Goal: Task Accomplishment & Management: Manage account settings

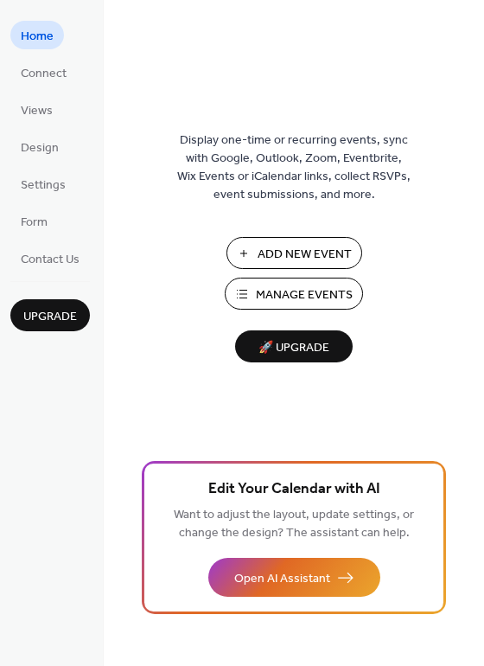
click at [298, 293] on span "Manage Events" at bounding box center [304, 295] width 97 height 18
click at [38, 178] on span "Settings" at bounding box center [43, 185] width 45 height 18
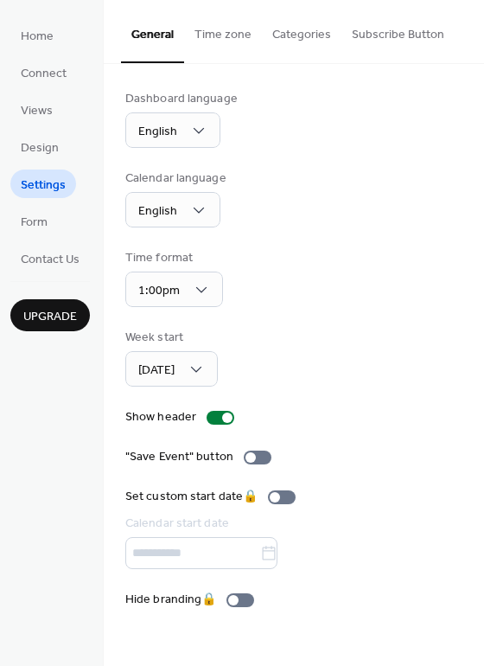
click at [413, 39] on button "Subscribe Button" at bounding box center [398, 30] width 113 height 61
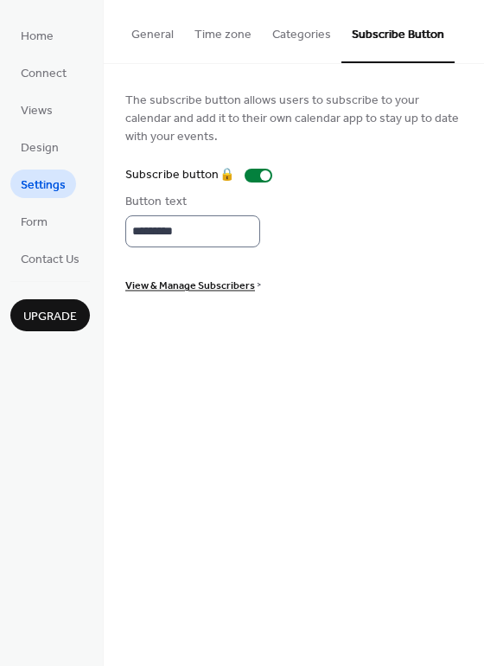
scroll to position [2, 0]
click at [233, 288] on span "View & Manage Subscribers" at bounding box center [190, 286] width 130 height 18
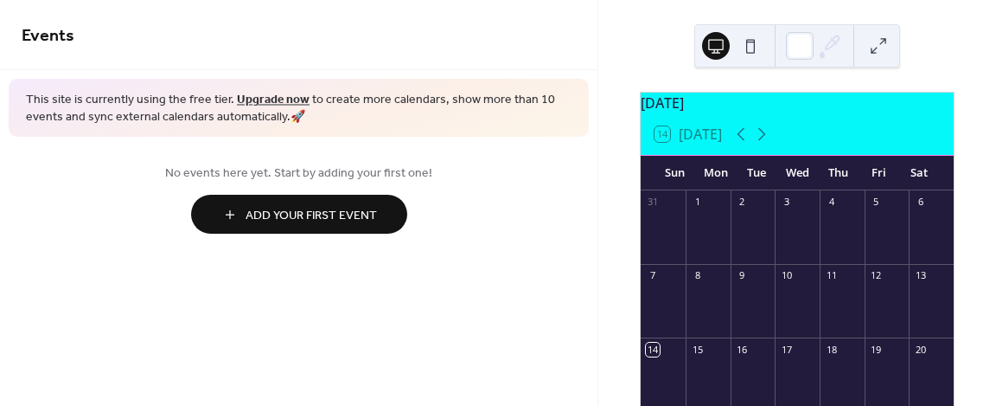
scroll to position [311, 0]
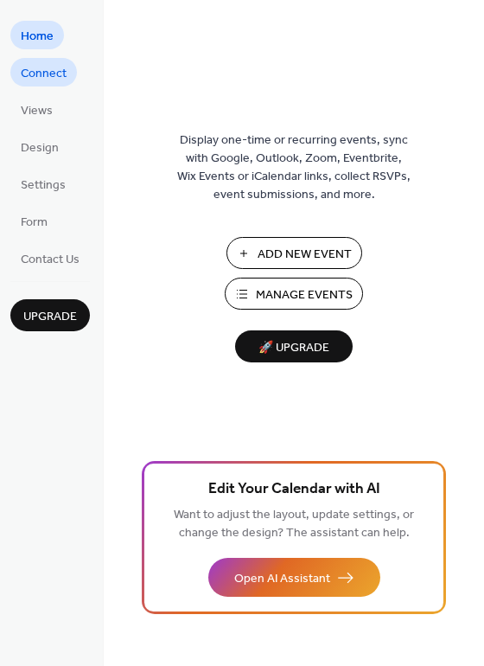
click at [52, 77] on span "Connect" at bounding box center [44, 74] width 46 height 18
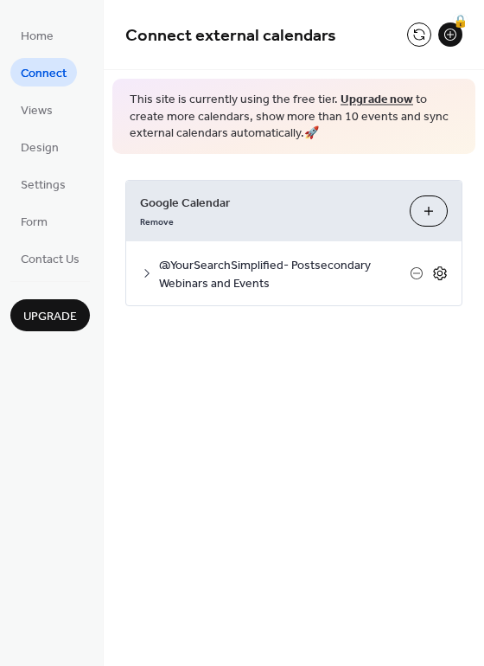
click at [443, 272] on icon at bounding box center [441, 273] width 6 height 6
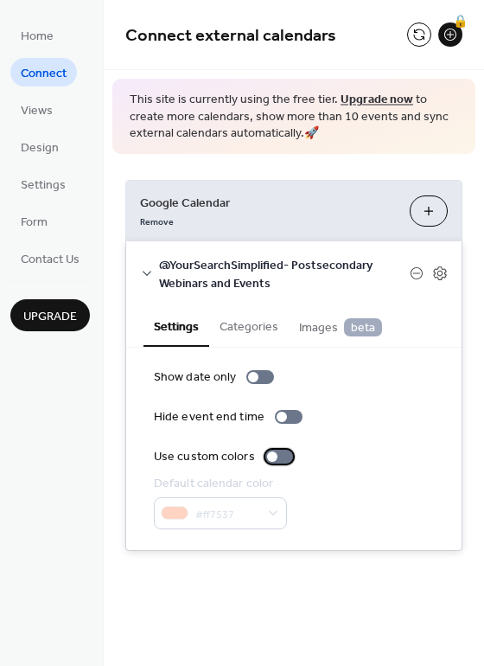
click at [278, 462] on div at bounding box center [280, 457] width 28 height 14
click at [272, 458] on div at bounding box center [280, 457] width 28 height 14
click at [242, 321] on button "Categories" at bounding box center [249, 325] width 80 height 40
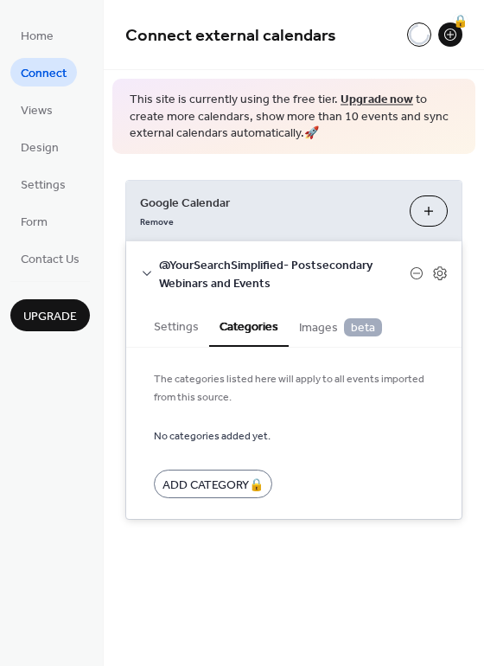
click at [326, 330] on span "Images beta" at bounding box center [340, 327] width 83 height 19
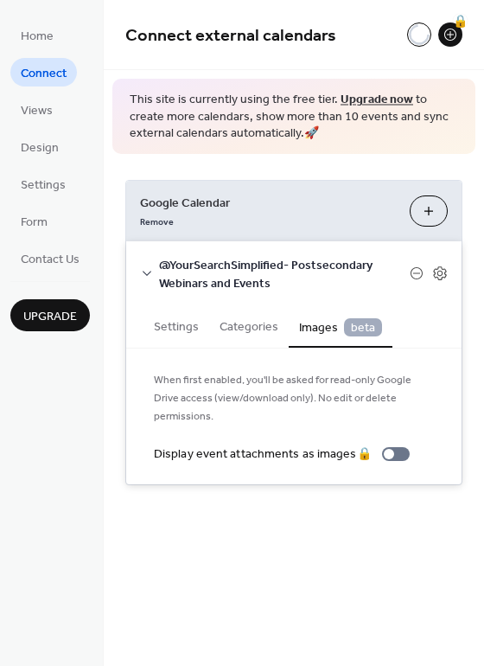
click at [258, 331] on button "Categories" at bounding box center [249, 325] width 80 height 40
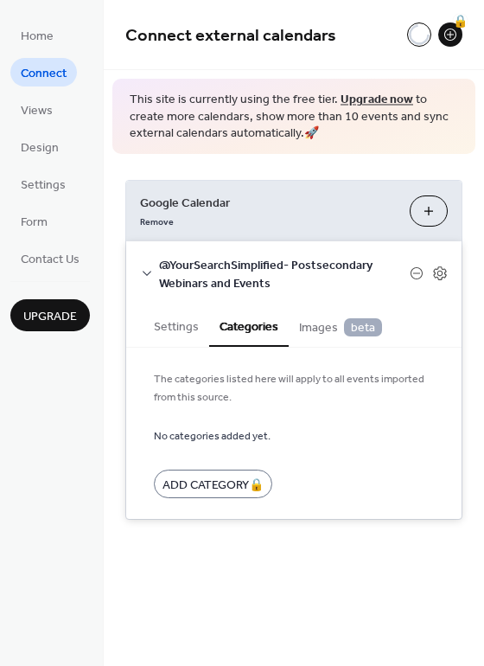
click at [195, 331] on button "Settings" at bounding box center [177, 325] width 66 height 40
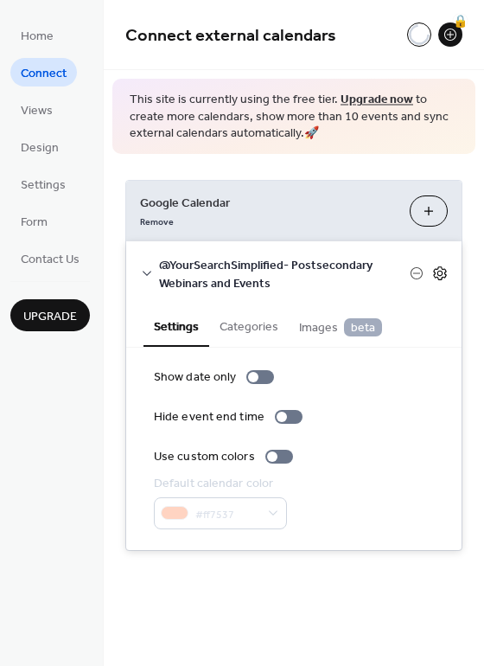
click at [432, 267] on icon at bounding box center [440, 274] width 16 height 16
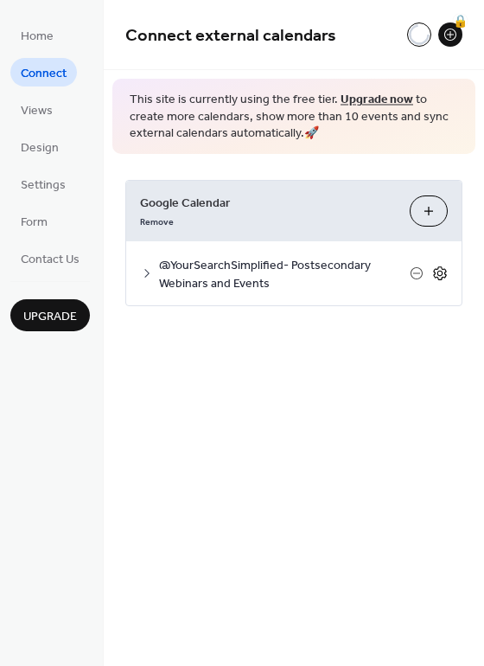
click at [432, 267] on icon at bounding box center [440, 274] width 16 height 16
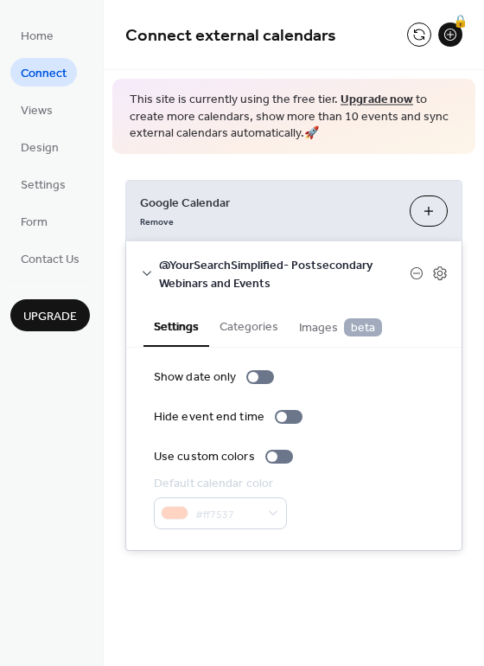
click at [150, 271] on icon at bounding box center [147, 273] width 14 height 14
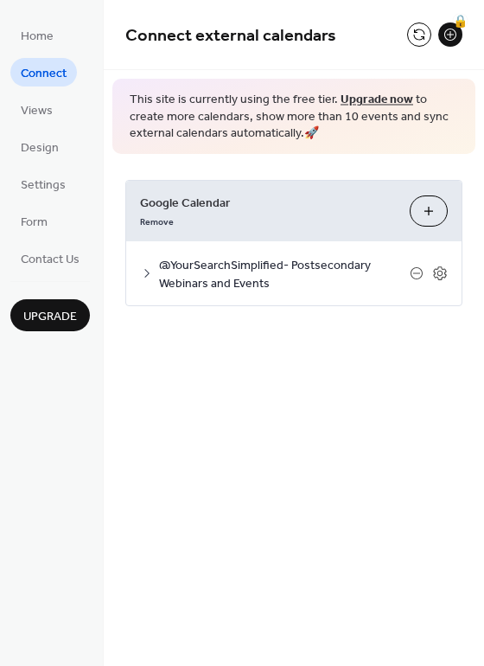
click at [183, 277] on span "@YourSearchSimplified- Postsecondary Webinars and Events" at bounding box center [284, 274] width 251 height 36
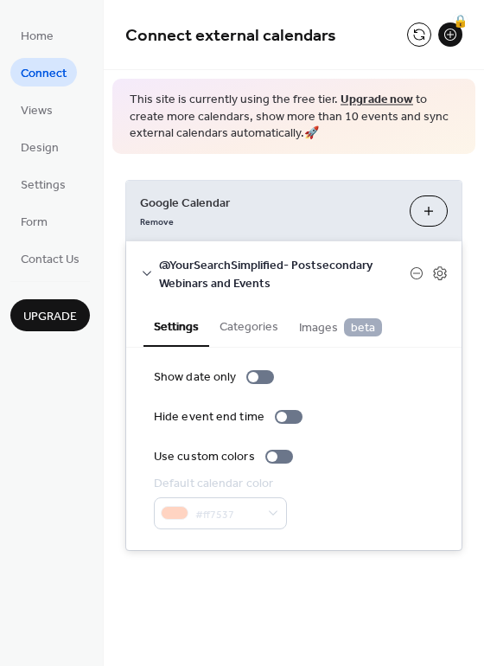
click at [253, 318] on button "Categories" at bounding box center [249, 325] width 80 height 40
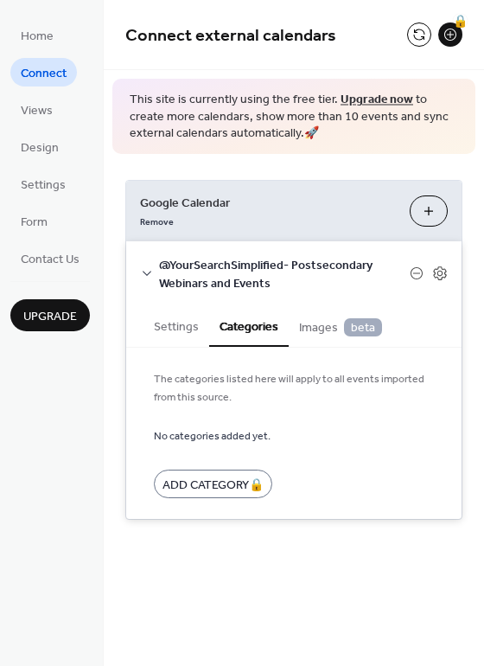
click at [330, 331] on span "Images beta" at bounding box center [340, 327] width 83 height 19
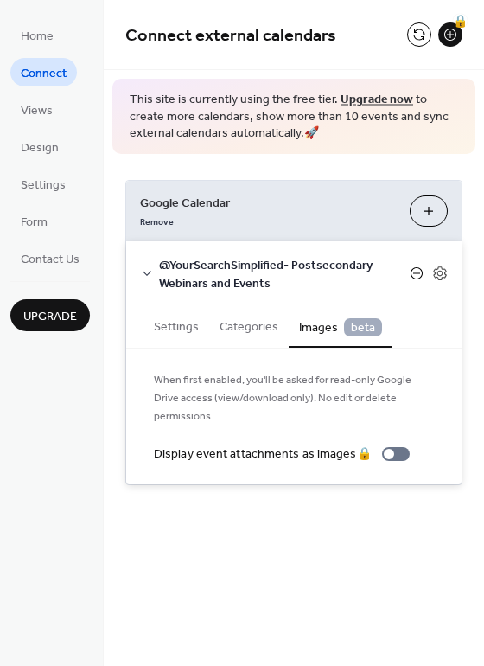
click at [417, 275] on icon at bounding box center [417, 273] width 14 height 14
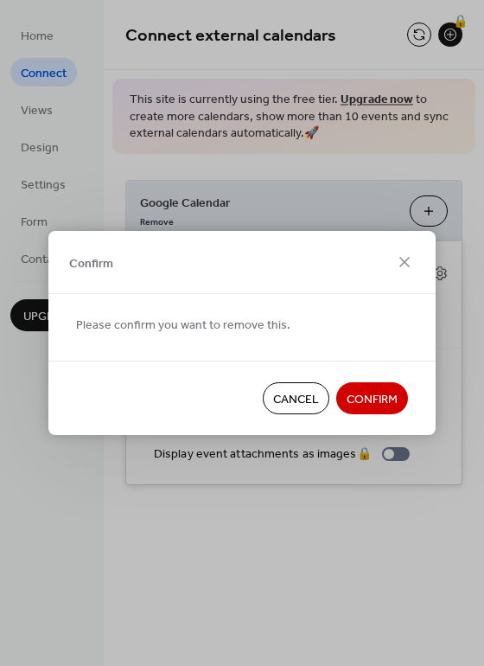
click at [321, 394] on button "Cancel" at bounding box center [296, 398] width 67 height 32
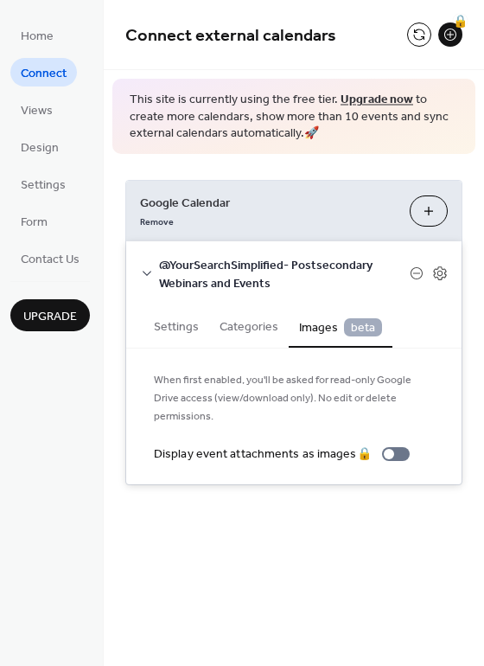
click at [256, 262] on span "@YourSearchSimplified- Postsecondary Webinars and Events" at bounding box center [284, 274] width 251 height 36
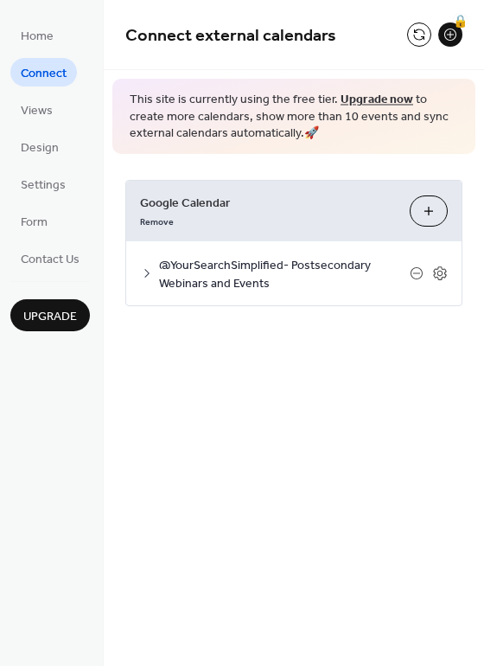
click at [256, 262] on span "@YourSearchSimplified- Postsecondary Webinars and Events" at bounding box center [284, 274] width 251 height 36
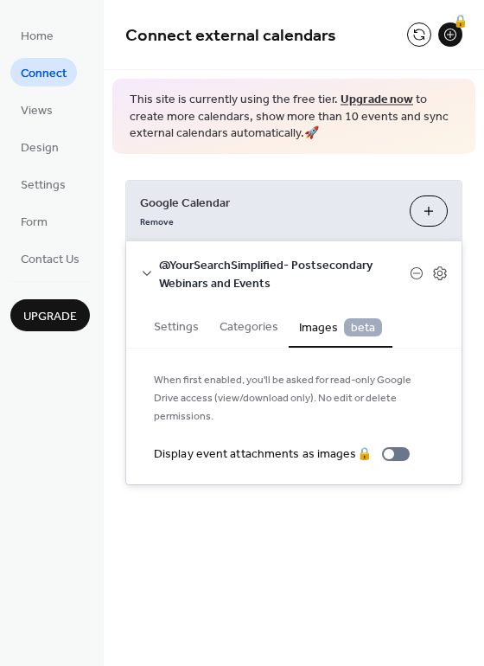
click at [177, 322] on button "Settings" at bounding box center [177, 325] width 66 height 40
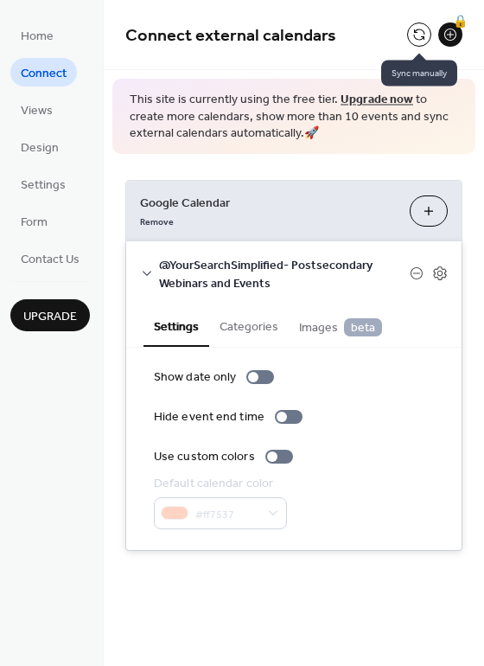
click at [428, 39] on button at bounding box center [419, 34] width 24 height 24
